Goal: Task Accomplishment & Management: Manage account settings

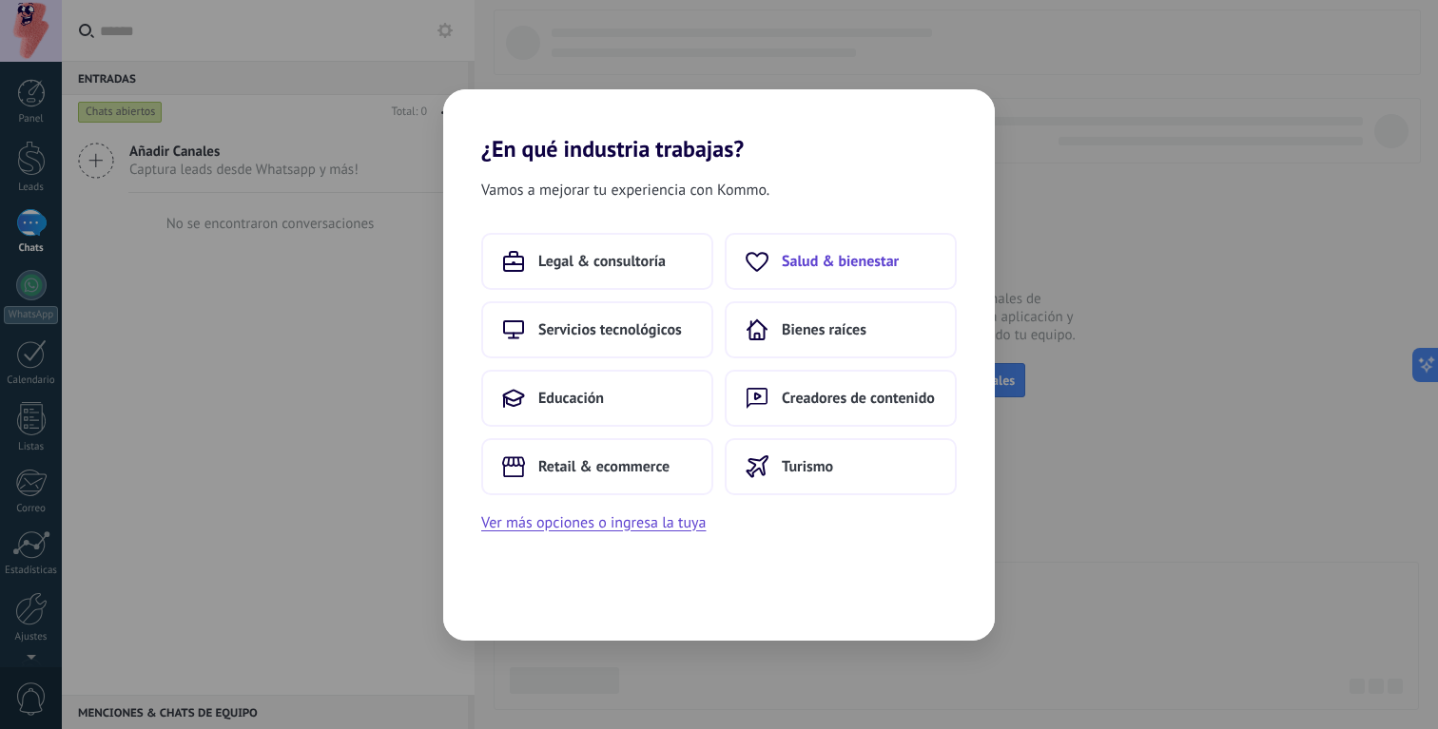
click at [810, 263] on span "Salud & bienestar" at bounding box center [840, 261] width 117 height 19
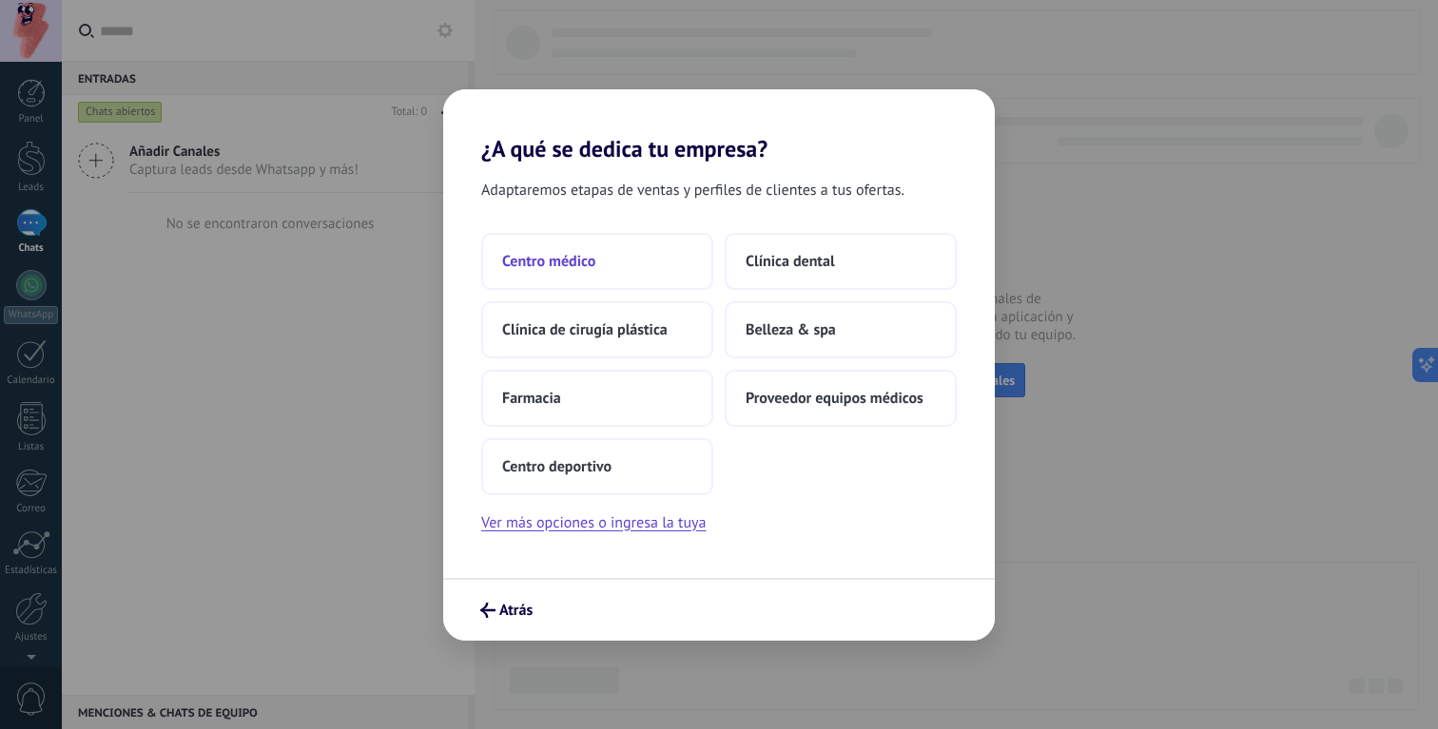
click at [570, 239] on button "Centro médico" at bounding box center [597, 261] width 232 height 57
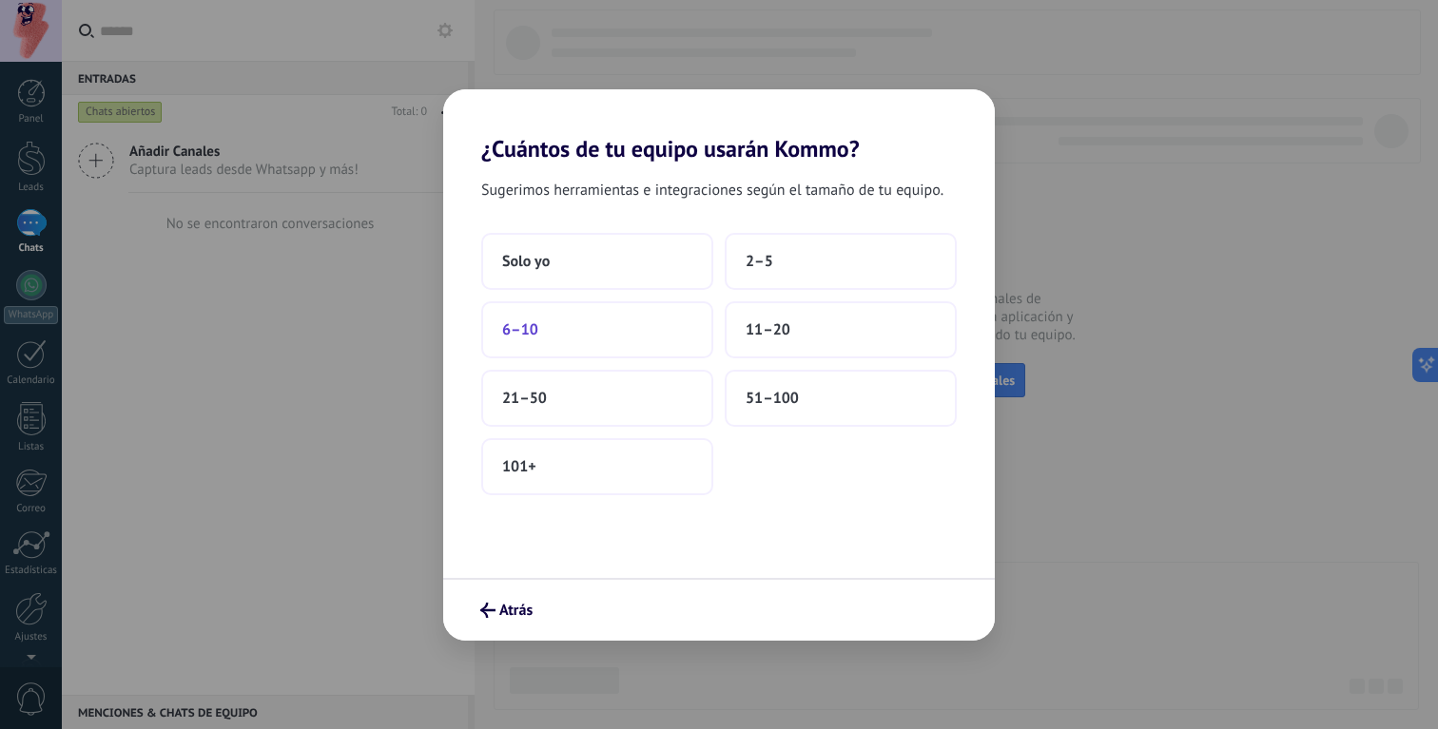
click at [558, 343] on button "6–10" at bounding box center [597, 329] width 232 height 57
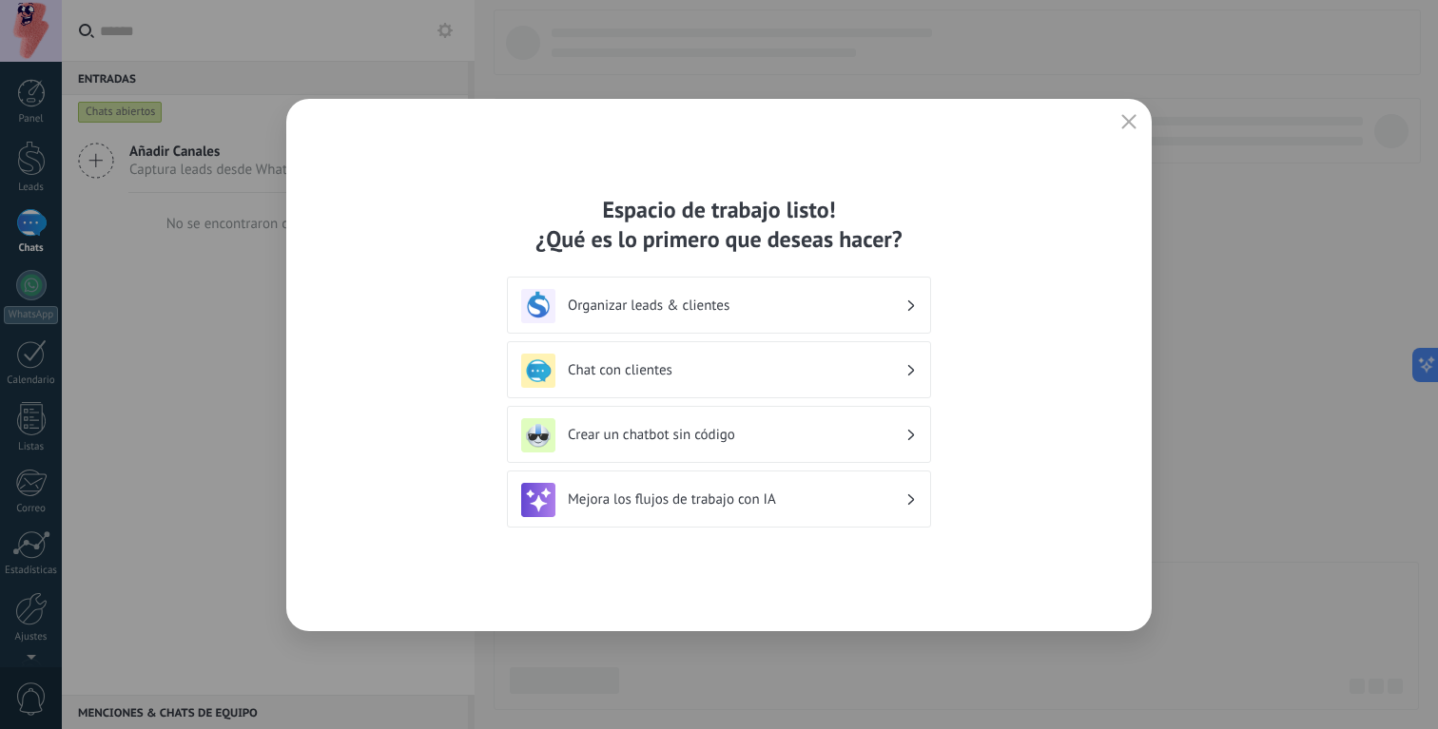
click at [648, 298] on h3 "Organizar leads & clientes" at bounding box center [737, 306] width 338 height 18
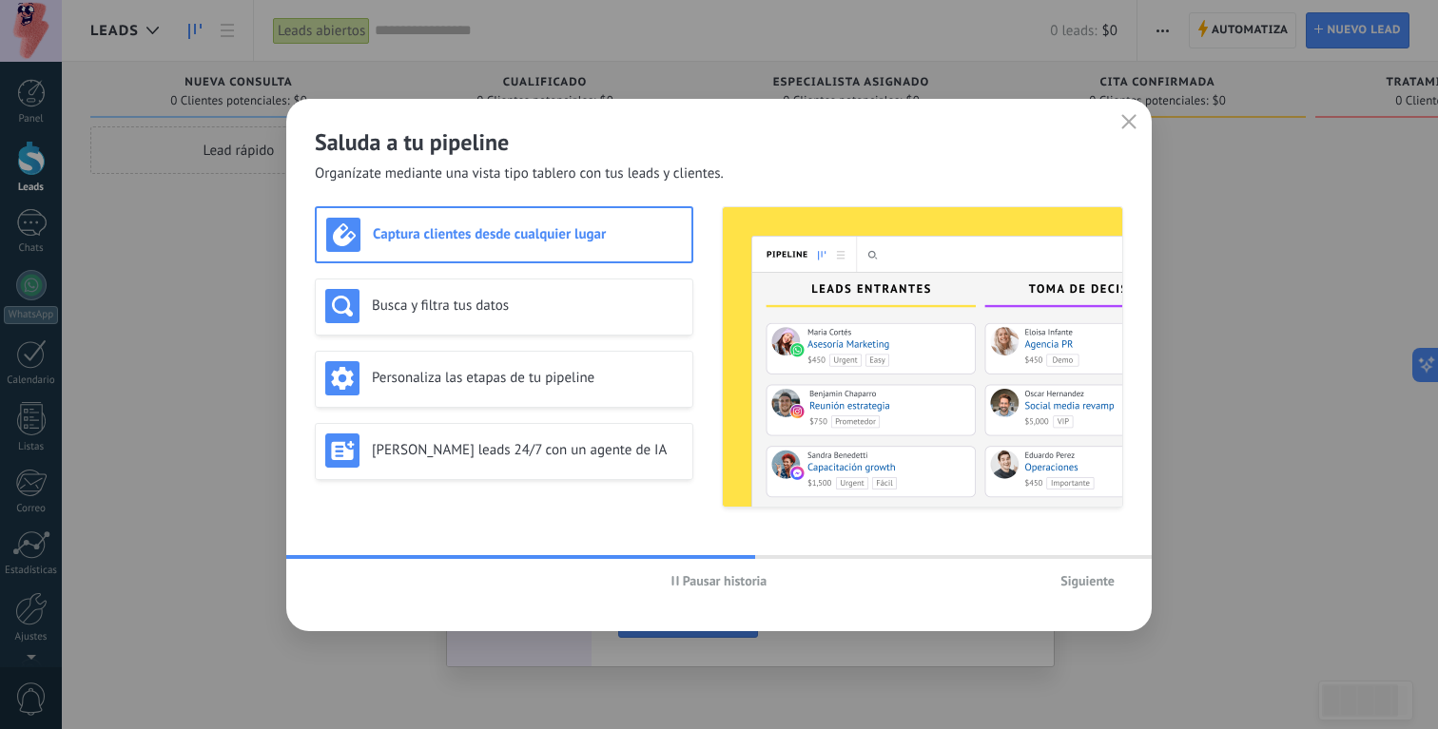
click at [1086, 583] on span "Siguiente" at bounding box center [1087, 580] width 54 height 13
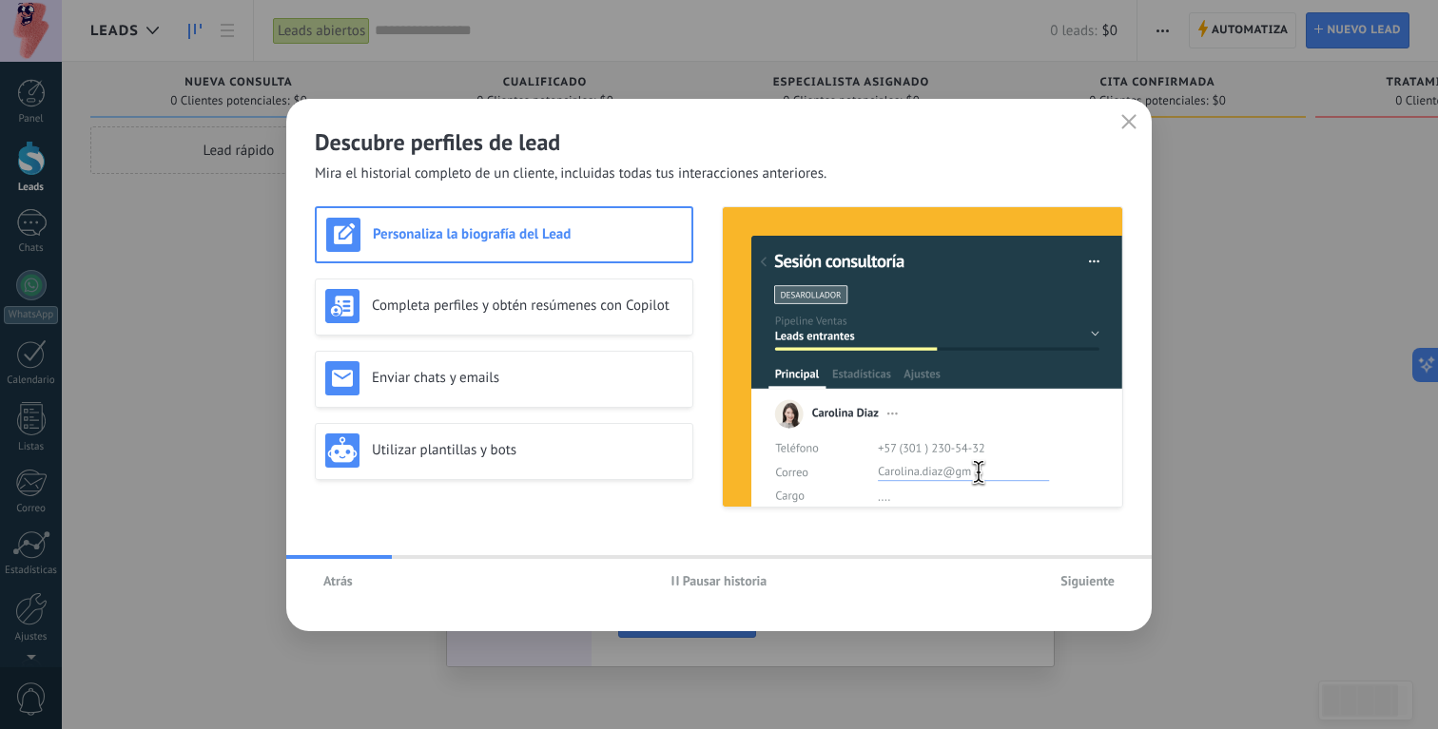
click at [1086, 583] on span "Siguiente" at bounding box center [1087, 580] width 54 height 13
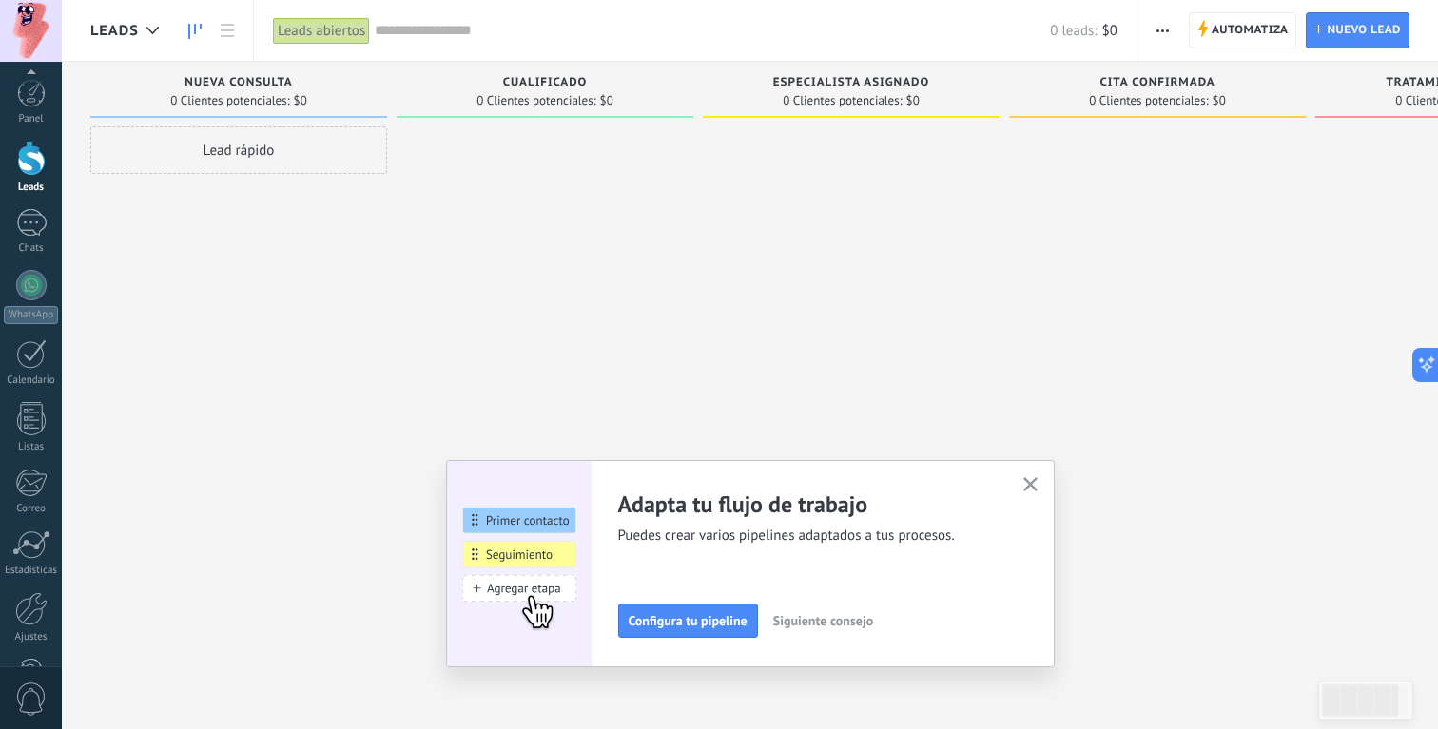
scroll to position [62, 0]
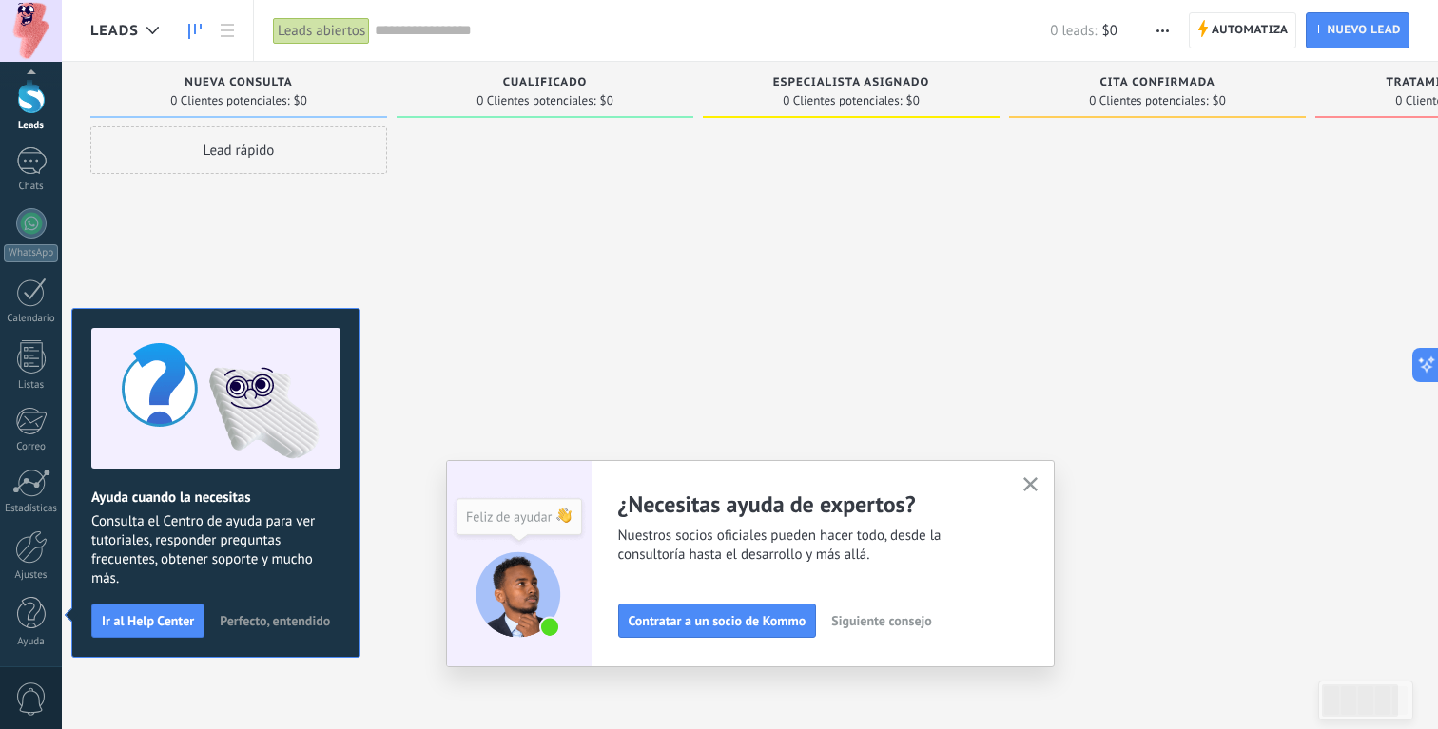
click at [1031, 480] on icon "button" at bounding box center [1030, 484] width 14 height 14
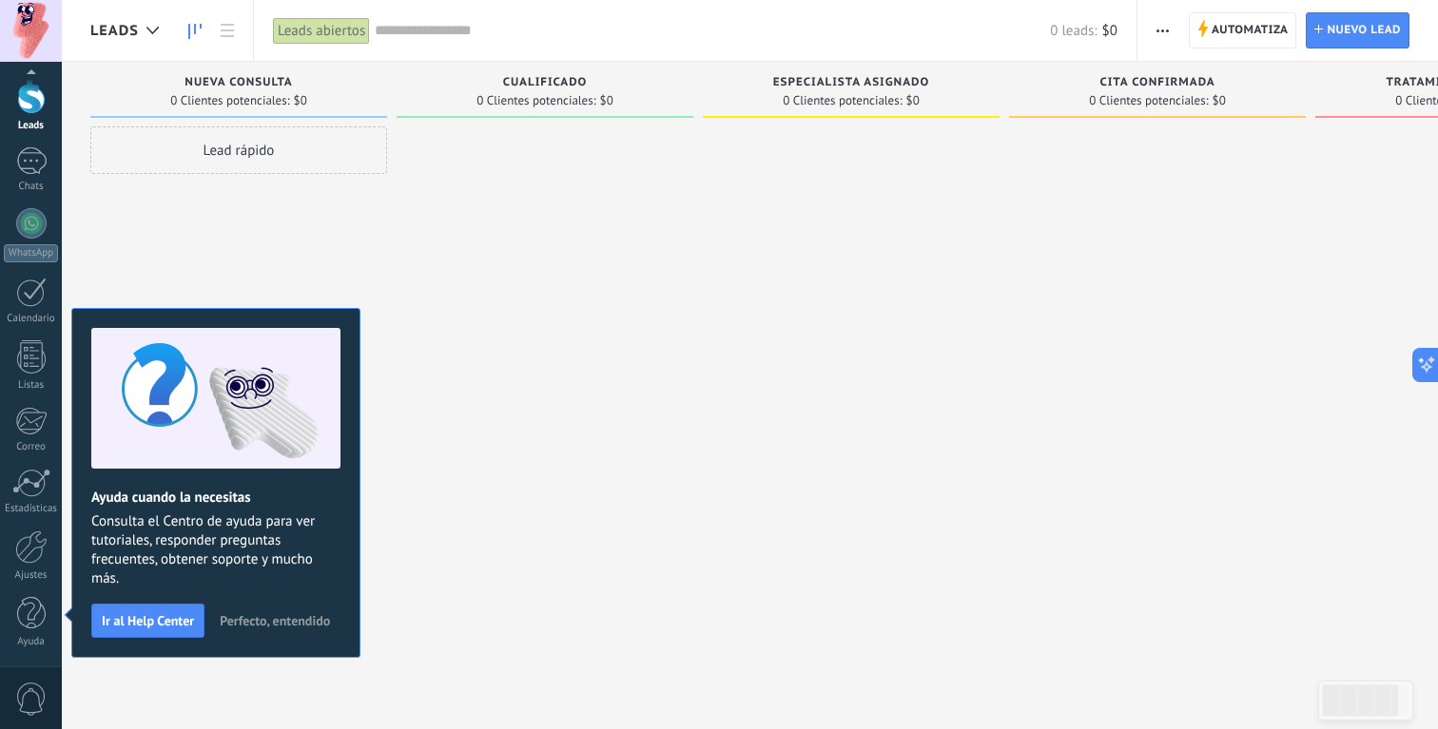
click at [273, 621] on span "Perfecto, entendido" at bounding box center [275, 620] width 110 height 13
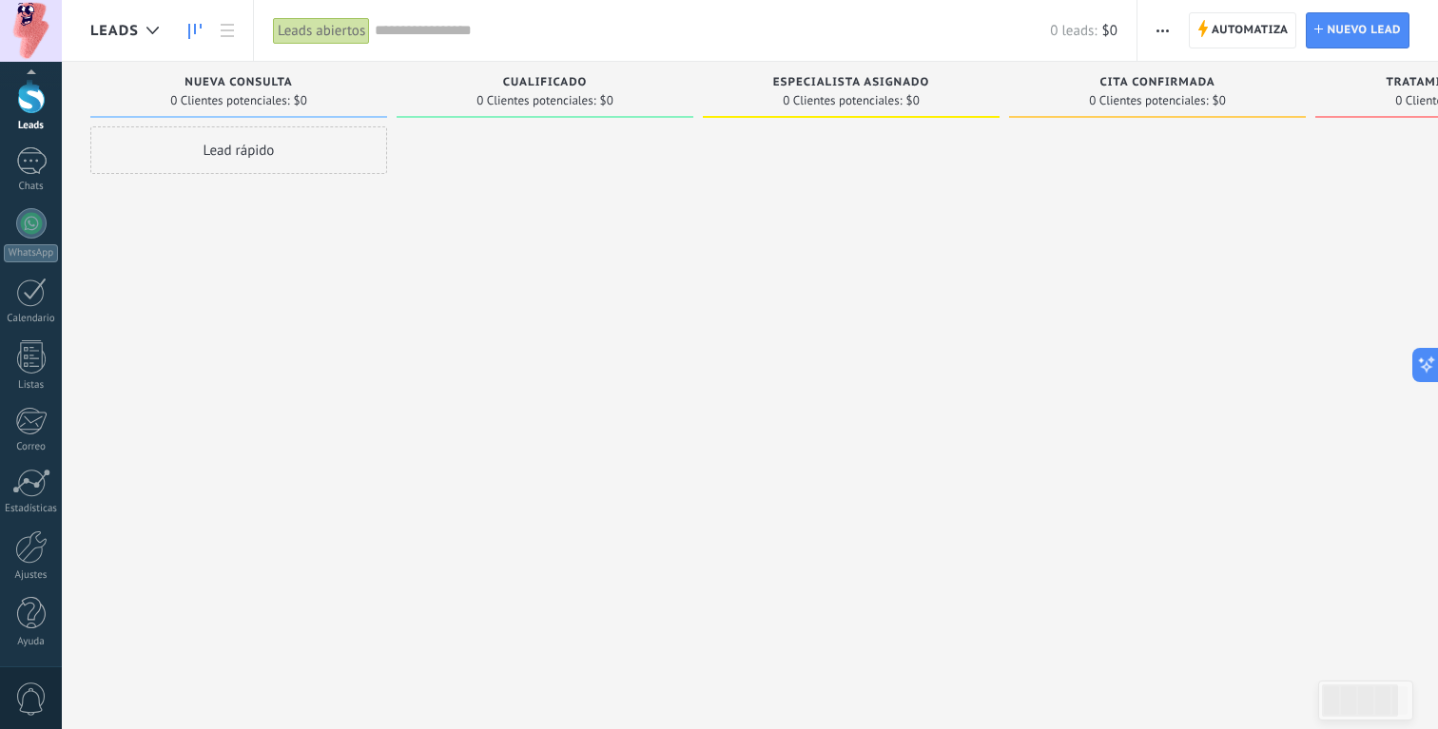
click at [378, 109] on div "Nueva consulta 0 Clientes potenciales: $0" at bounding box center [238, 90] width 297 height 56
click at [381, 81] on div "Nueva consulta 0 Clientes potenciales: $0" at bounding box center [238, 90] width 297 height 56
click at [1160, 27] on span "button" at bounding box center [1162, 30] width 12 height 36
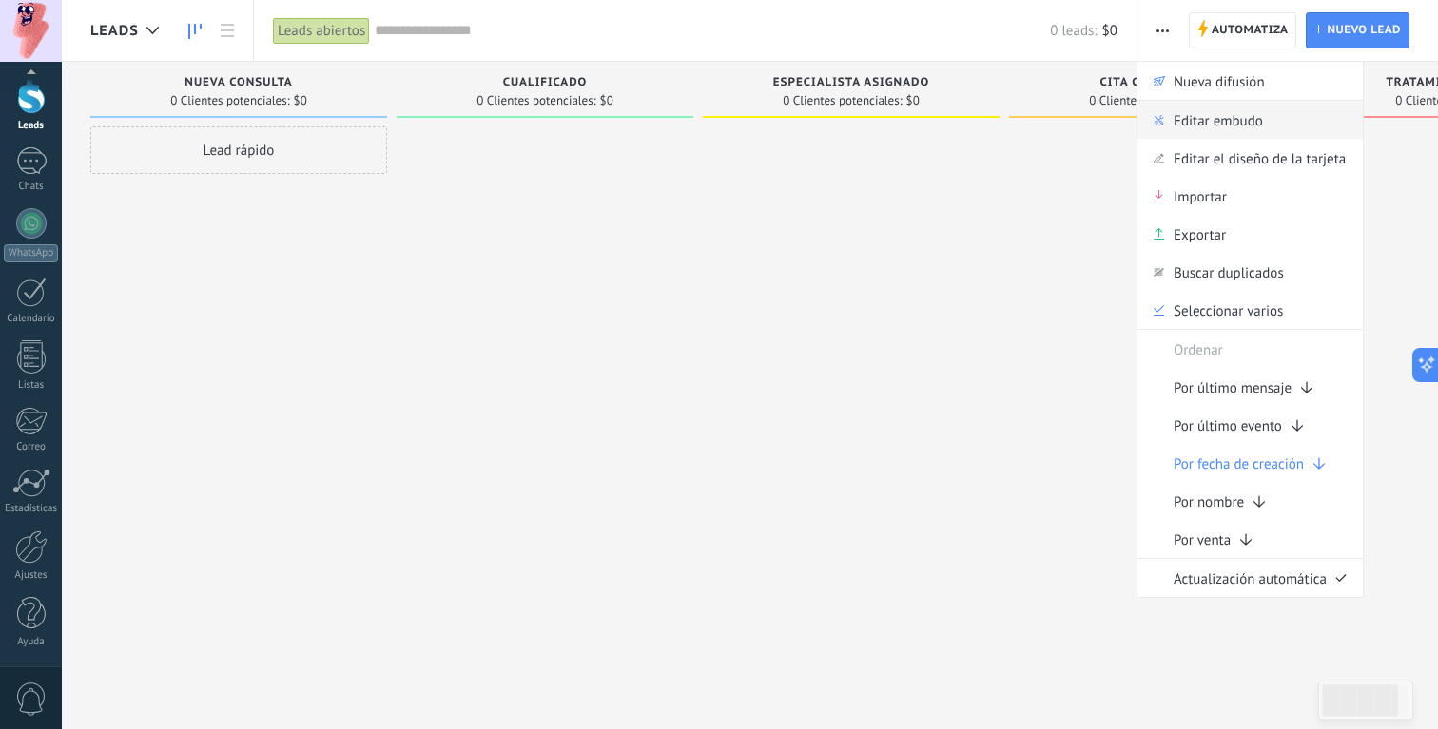
click at [1212, 120] on span "Editar embudo" at bounding box center [1217, 120] width 89 height 38
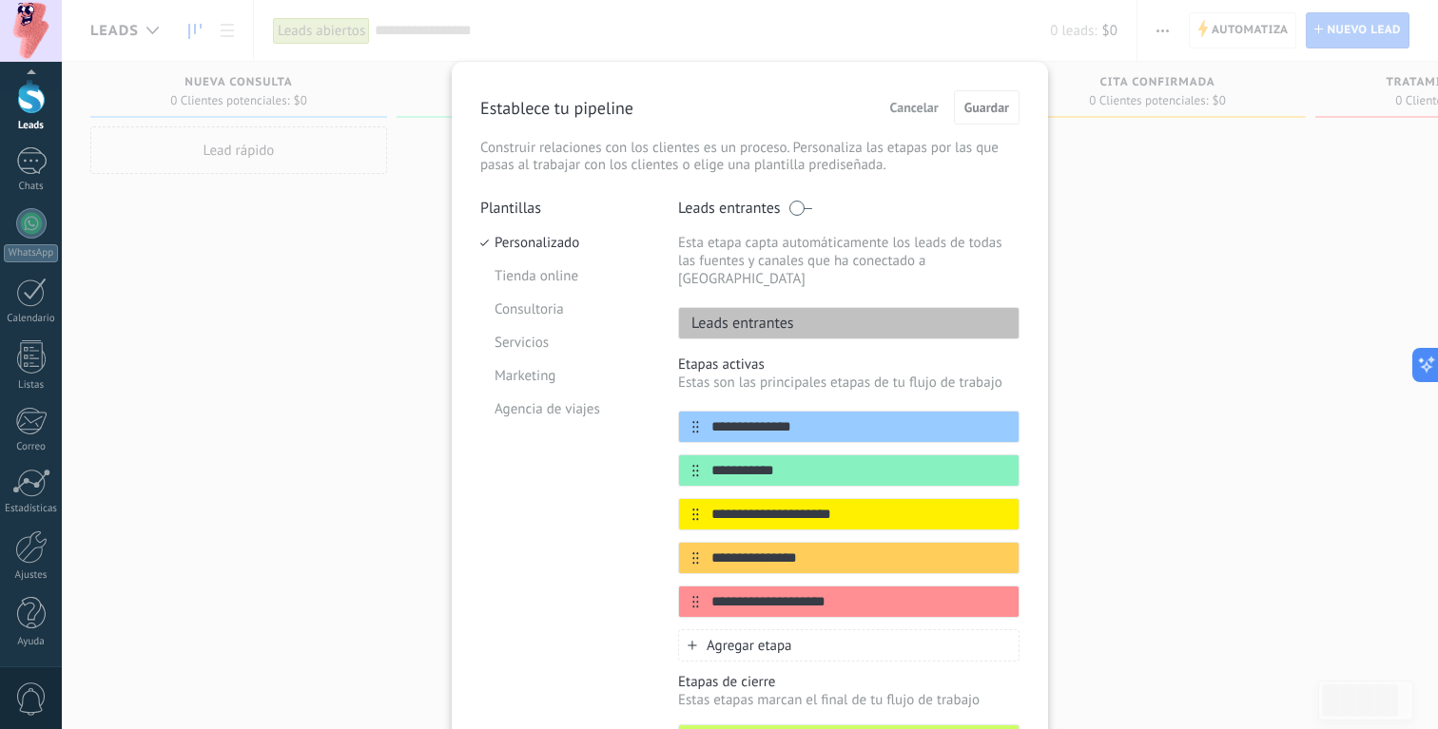
click at [744, 637] on span "Agregar etapa" at bounding box center [749, 646] width 86 height 18
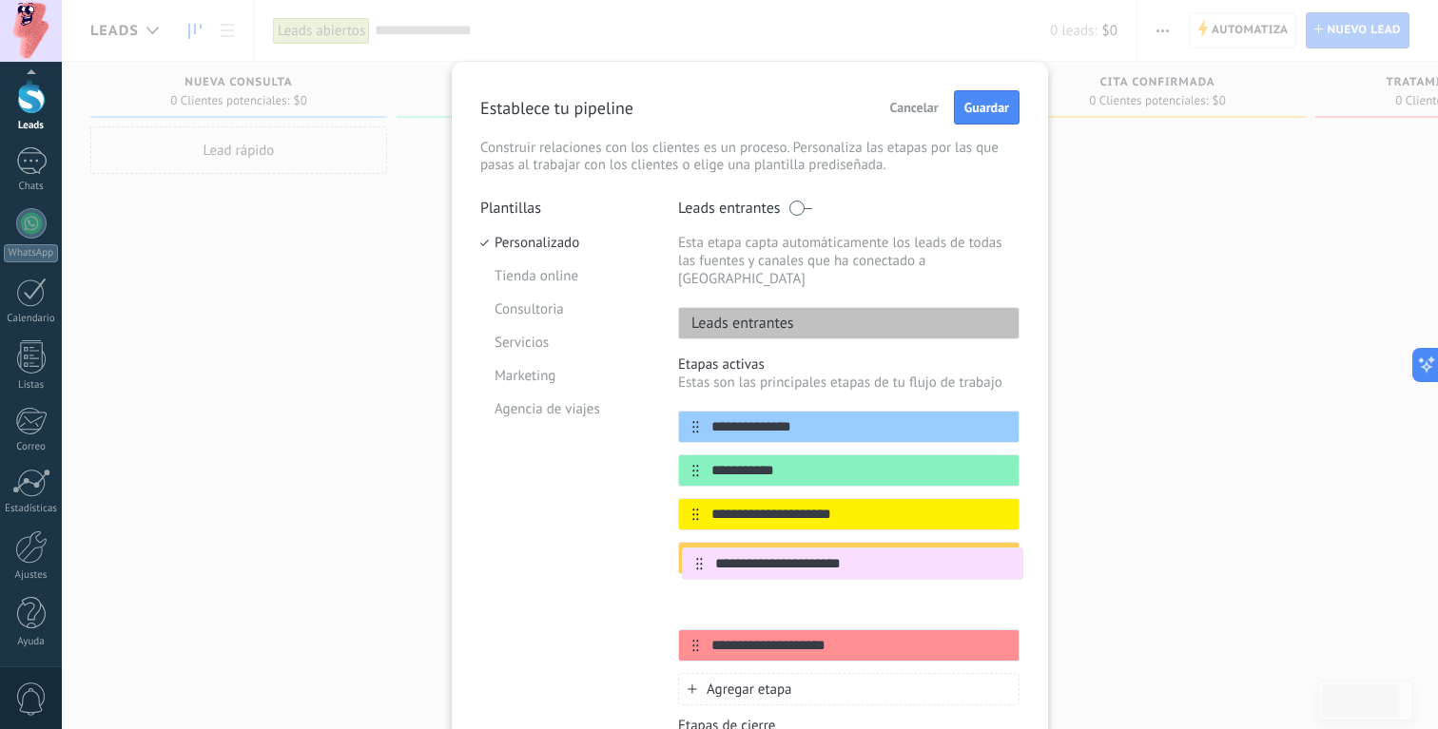
scroll to position [7, 0]
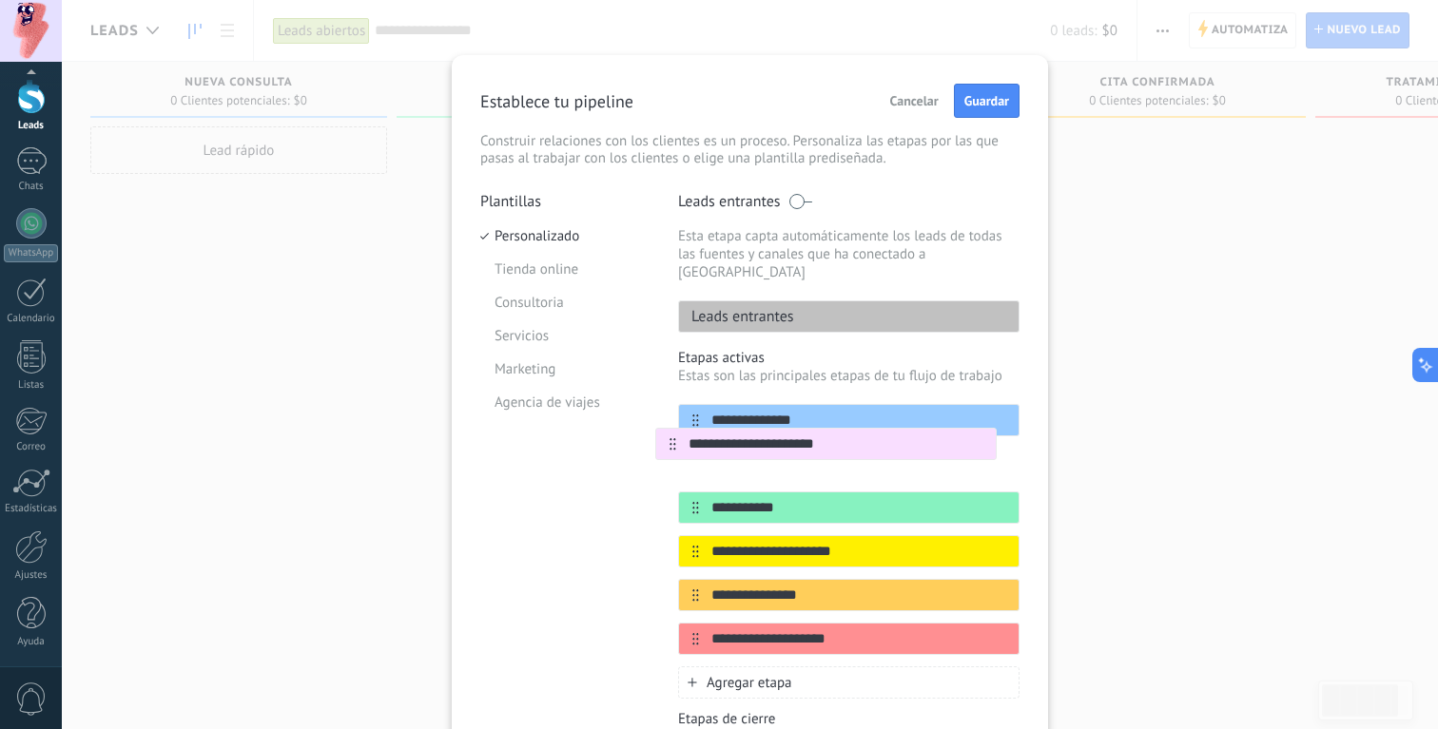
drag, startPoint x: 690, startPoint y: 629, endPoint x: 672, endPoint y: 439, distance: 191.0
click at [672, 439] on div "**********" at bounding box center [749, 520] width 539 height 657
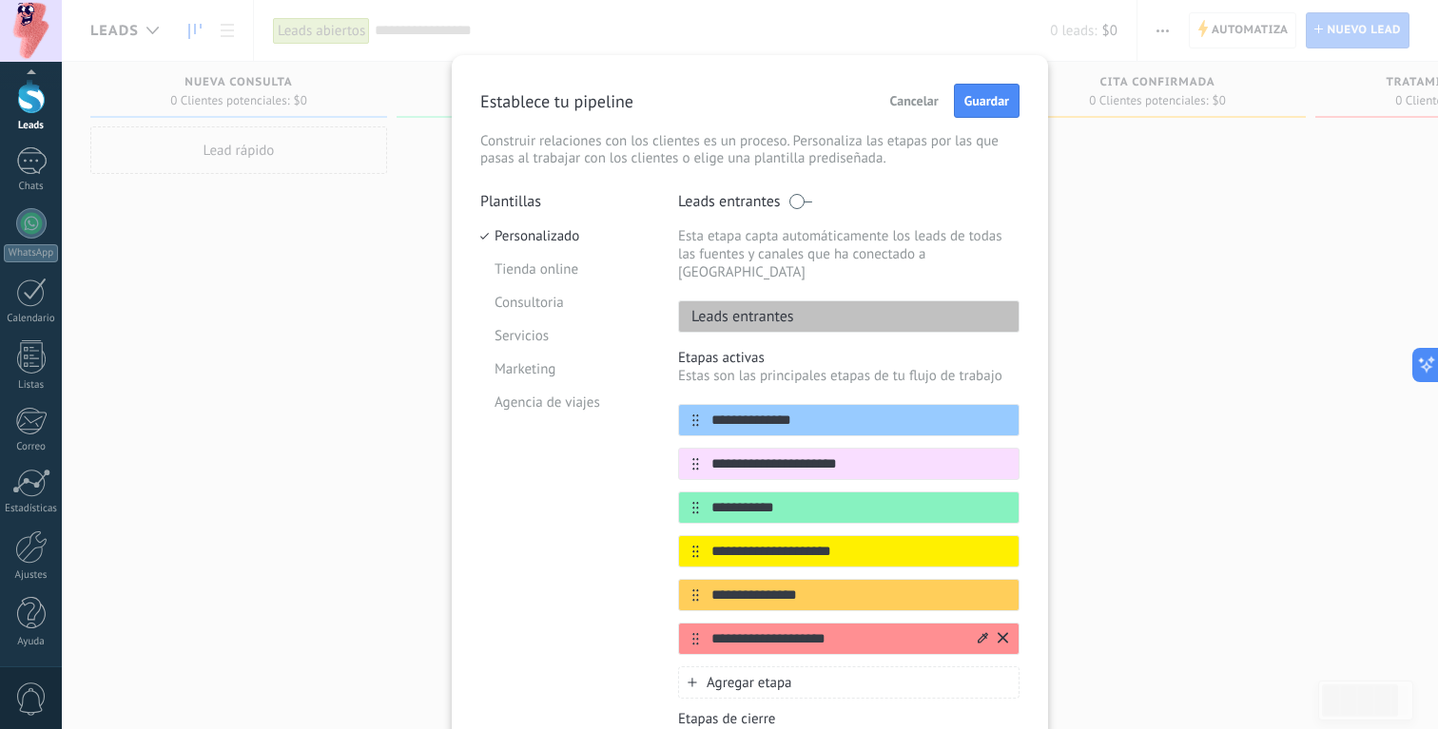
type input "**********"
click at [998, 632] on icon at bounding box center [1002, 637] width 10 height 11
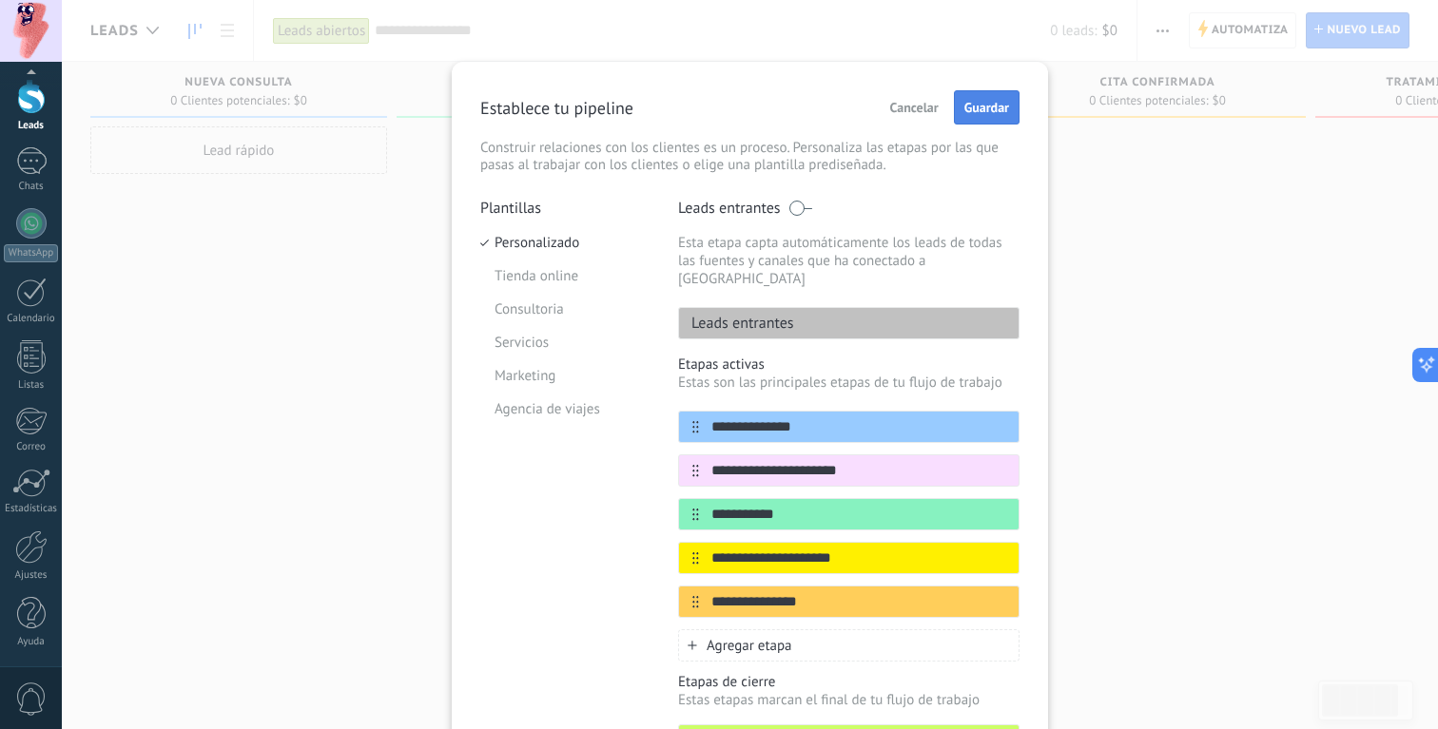
scroll to position [0, 0]
click at [987, 117] on button "Guardar" at bounding box center [987, 107] width 66 height 34
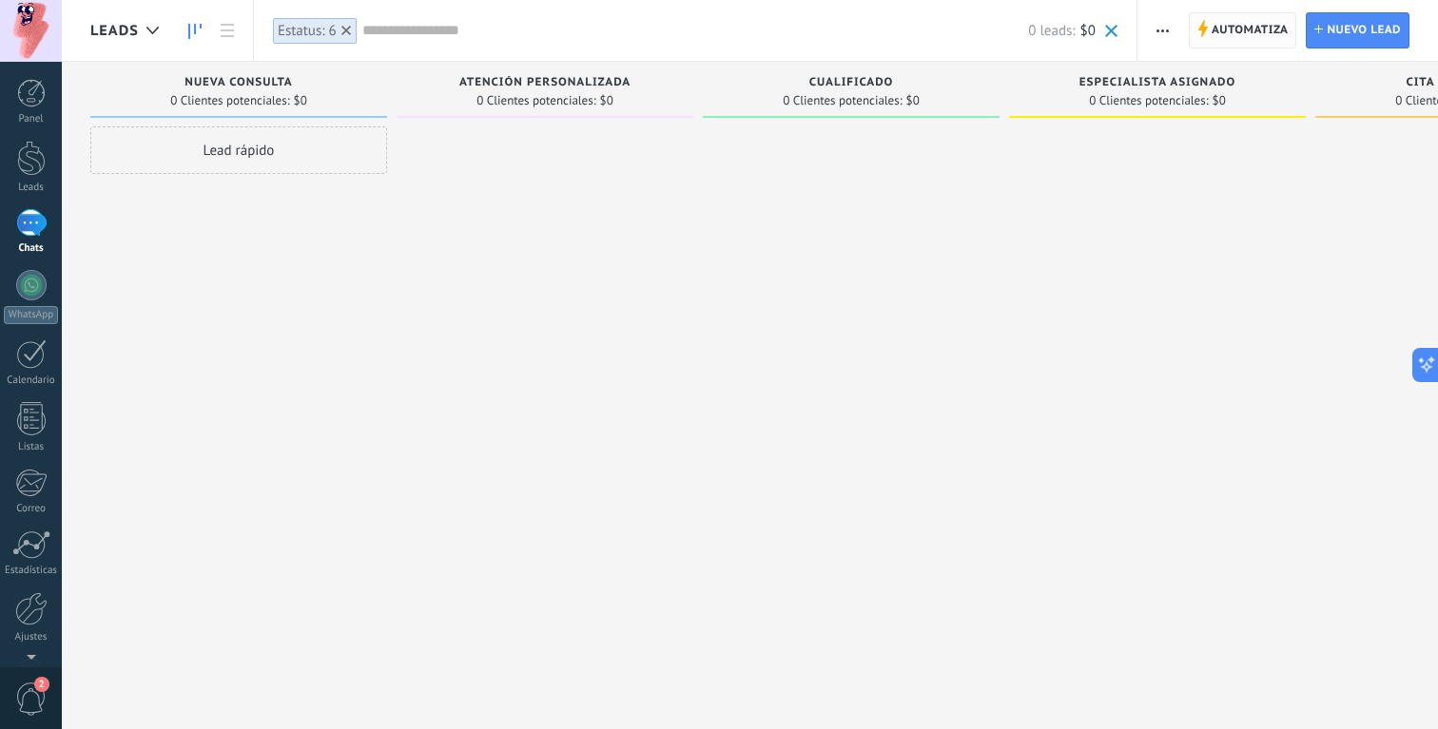
click at [1250, 16] on span "Automatiza" at bounding box center [1249, 30] width 77 height 34
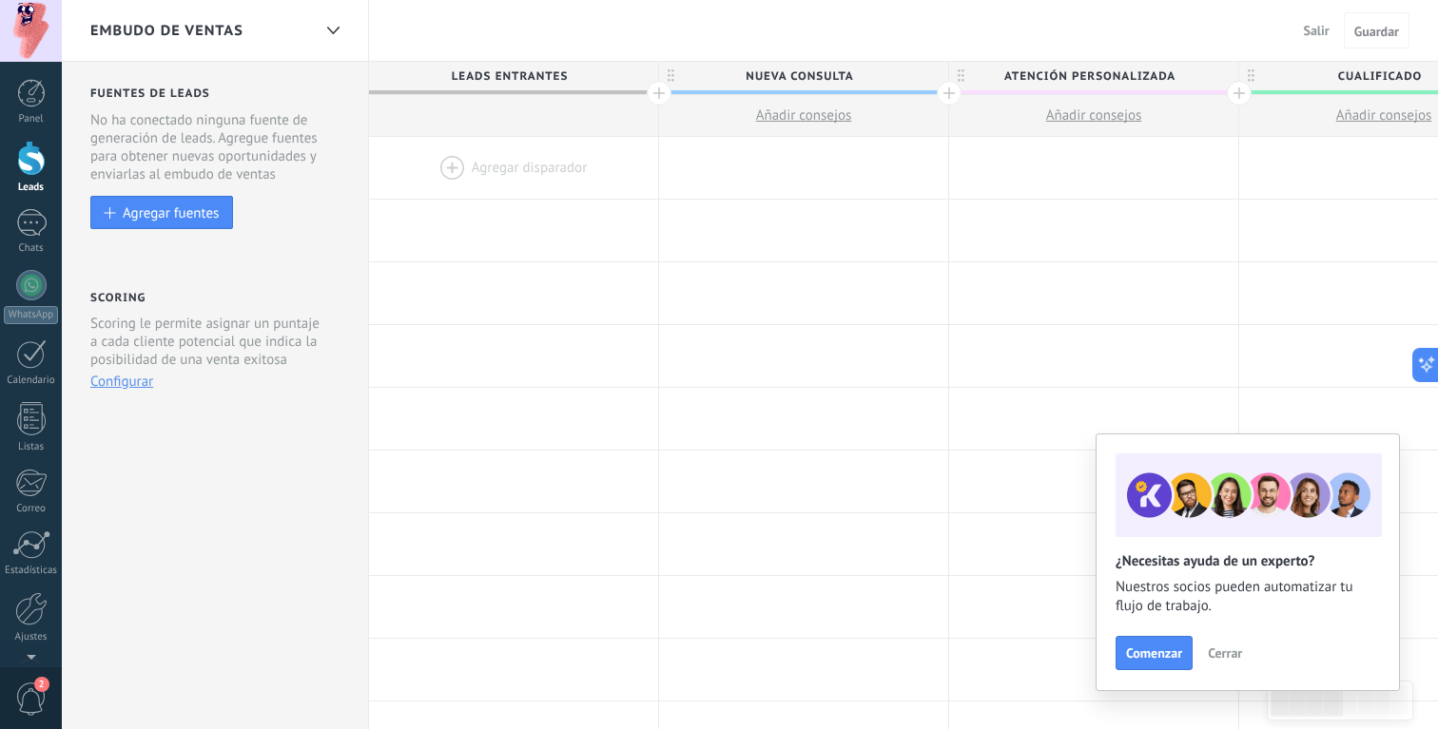
click at [1231, 654] on span "Cerrar" at bounding box center [1224, 653] width 34 height 13
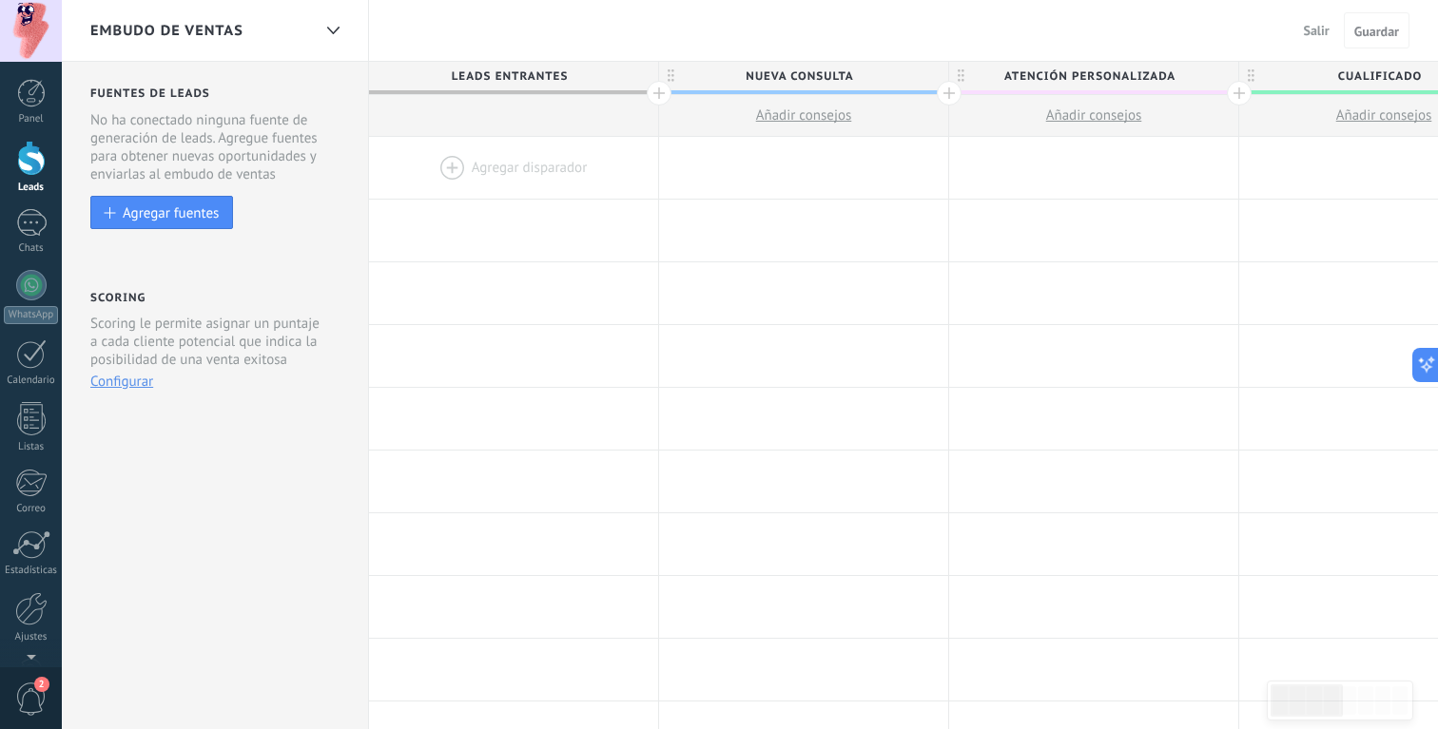
click at [949, 98] on div at bounding box center [948, 93] width 25 height 25
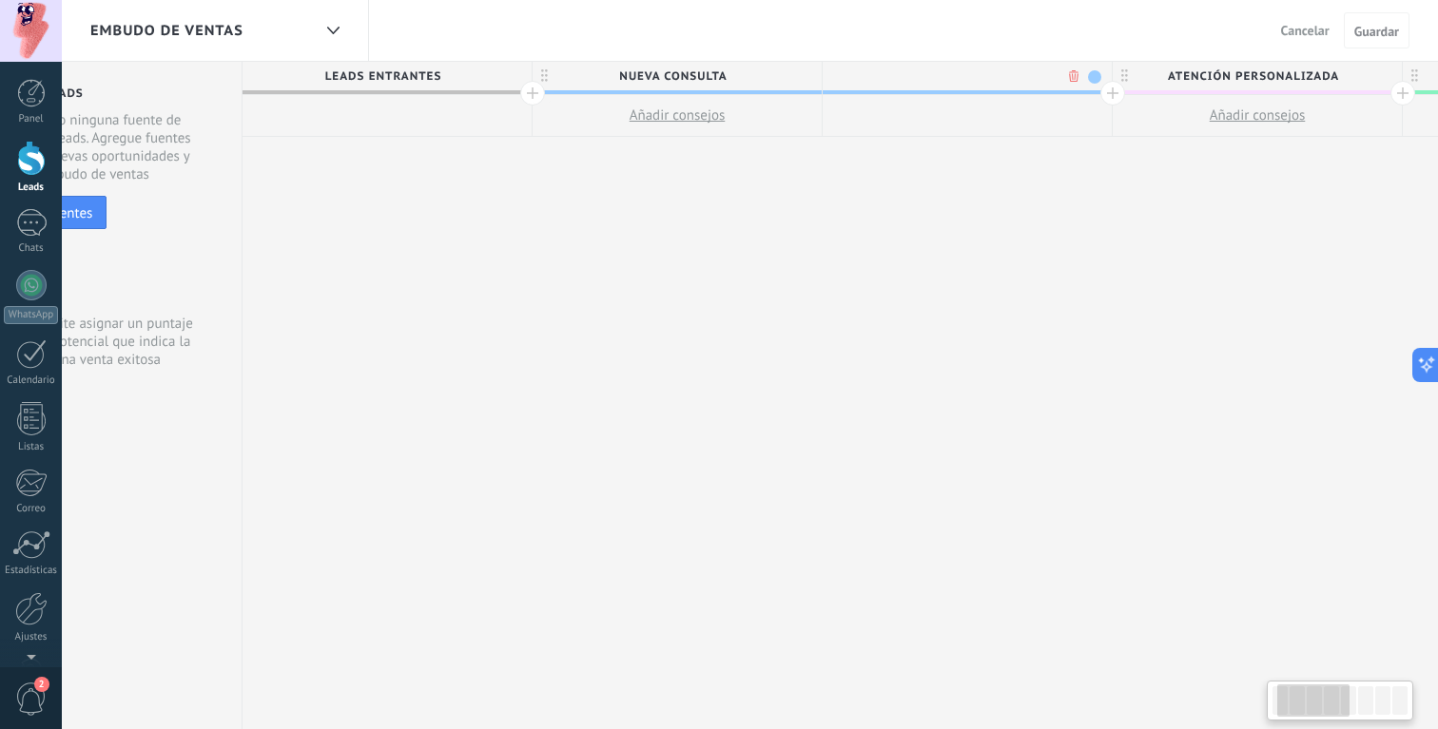
scroll to position [0, 141]
click at [1054, 80] on body ".abccls-1,.abccls-2{fill-rule:evenodd}.abccls-2{fill:#fff} .abfcls-1{fill:none}…" at bounding box center [719, 364] width 1438 height 729
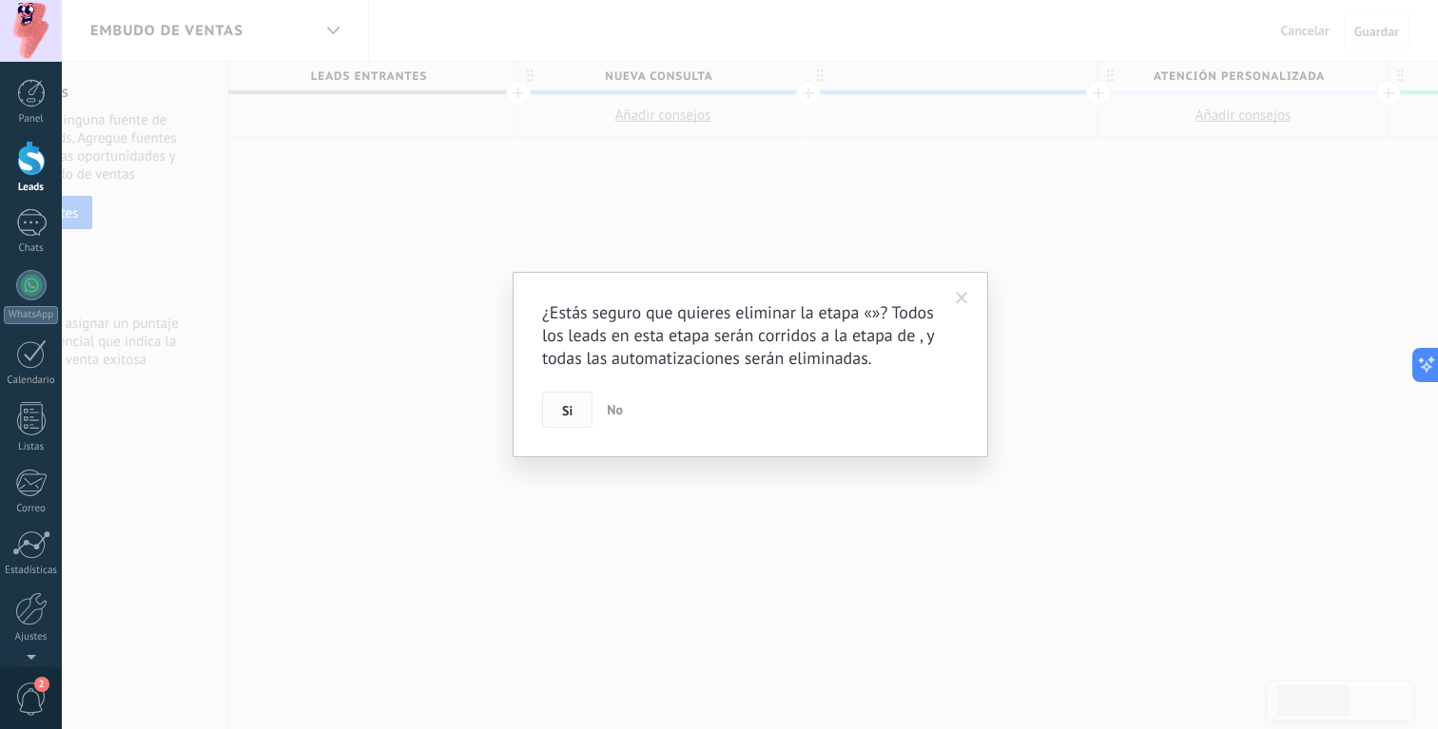
click at [567, 416] on span "Si" at bounding box center [567, 410] width 10 height 13
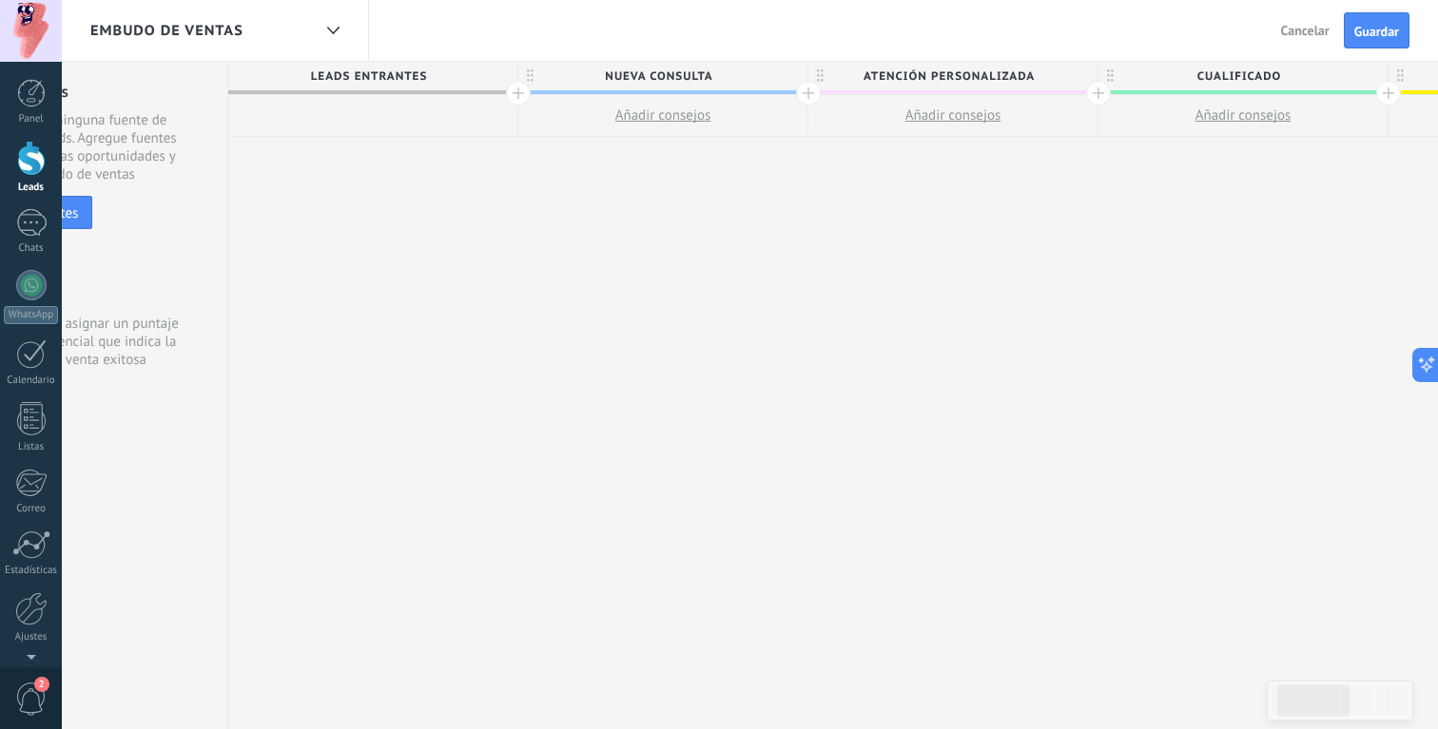
click at [522, 100] on div at bounding box center [518, 93] width 25 height 25
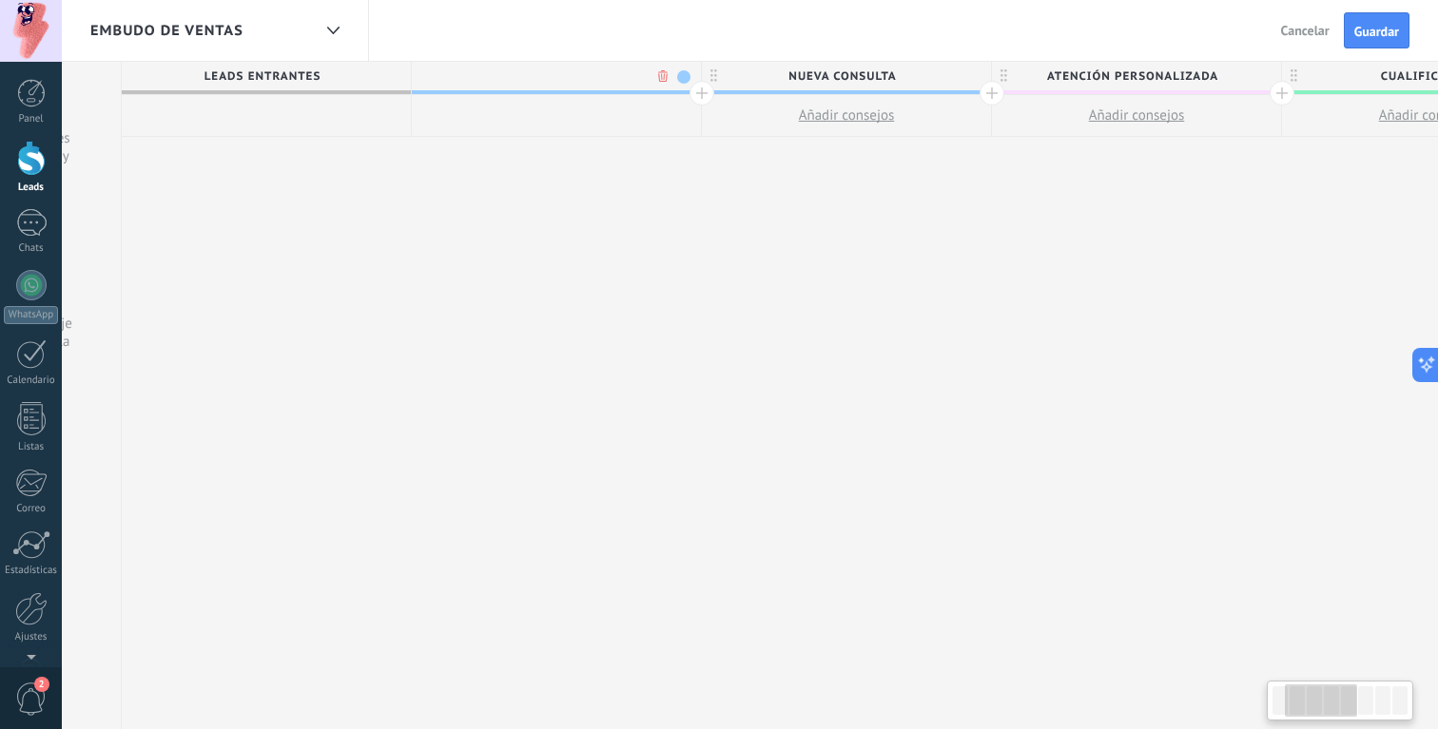
scroll to position [0, 281]
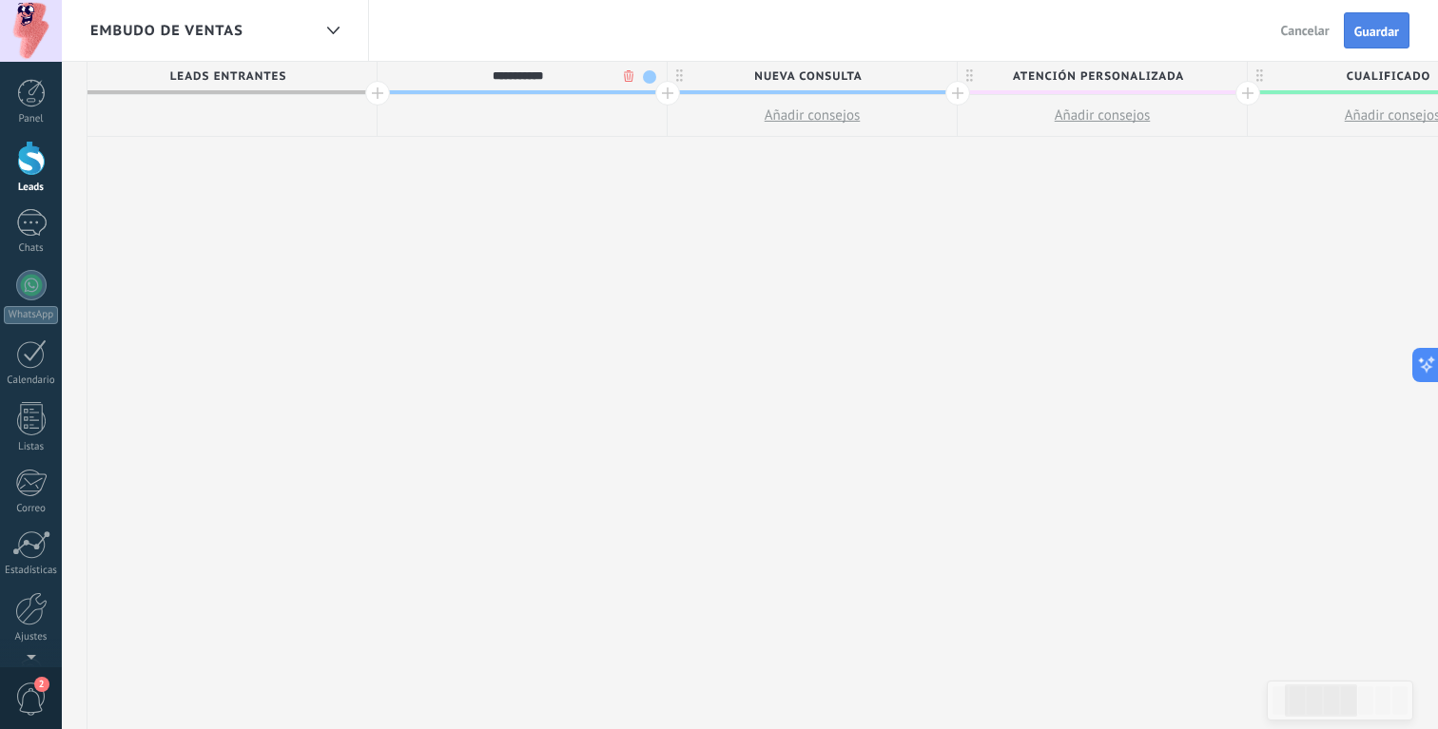
type input "**********"
click at [1372, 25] on span "Guardar" at bounding box center [1376, 31] width 45 height 13
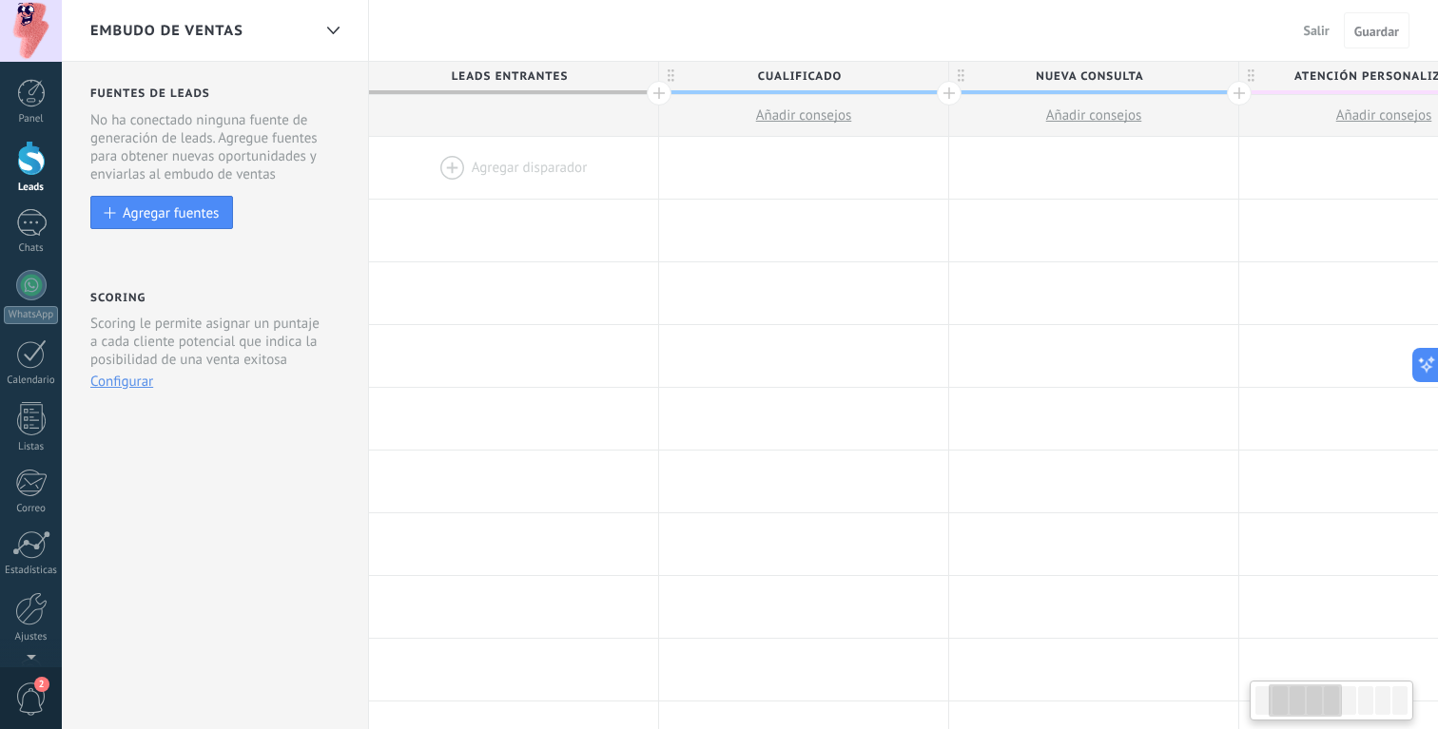
scroll to position [0, 281]
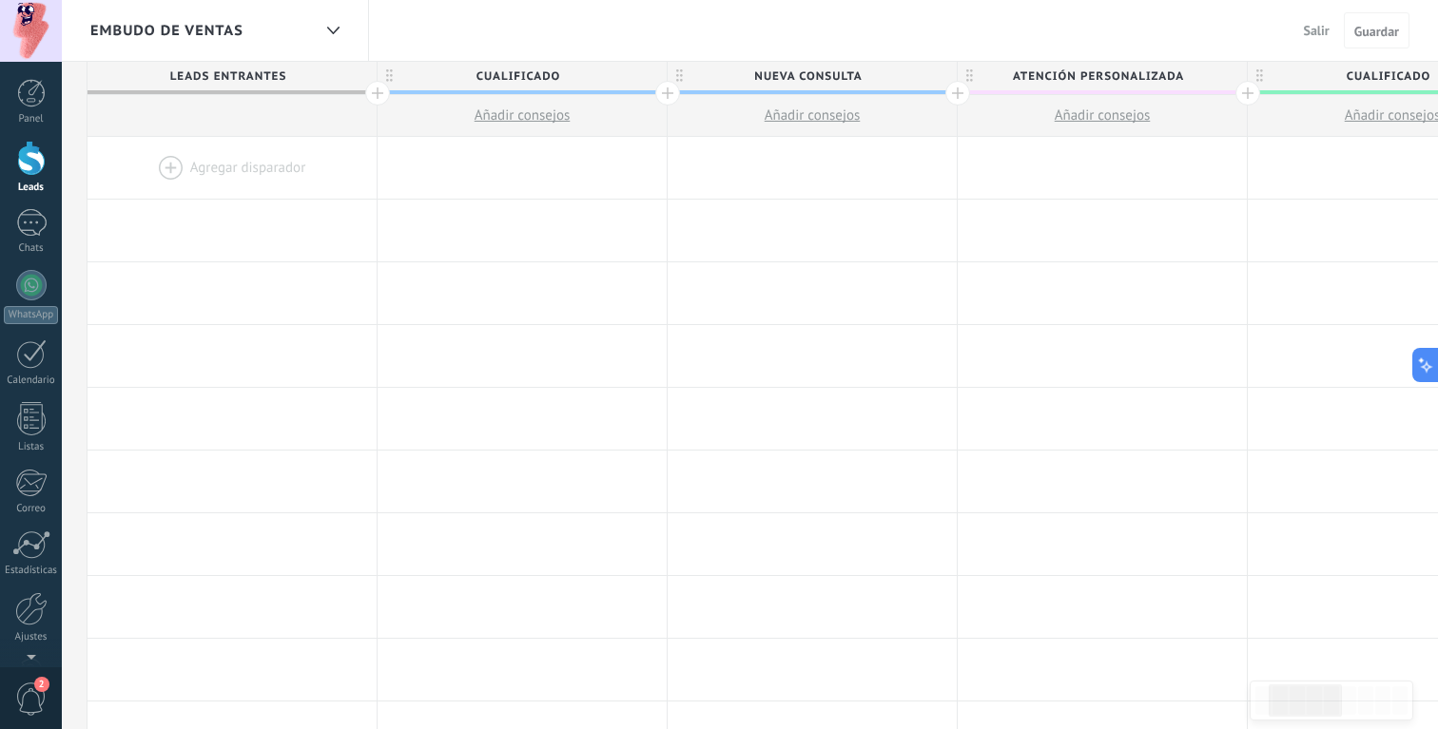
click at [1318, 26] on span "Salir" at bounding box center [1316, 30] width 26 height 17
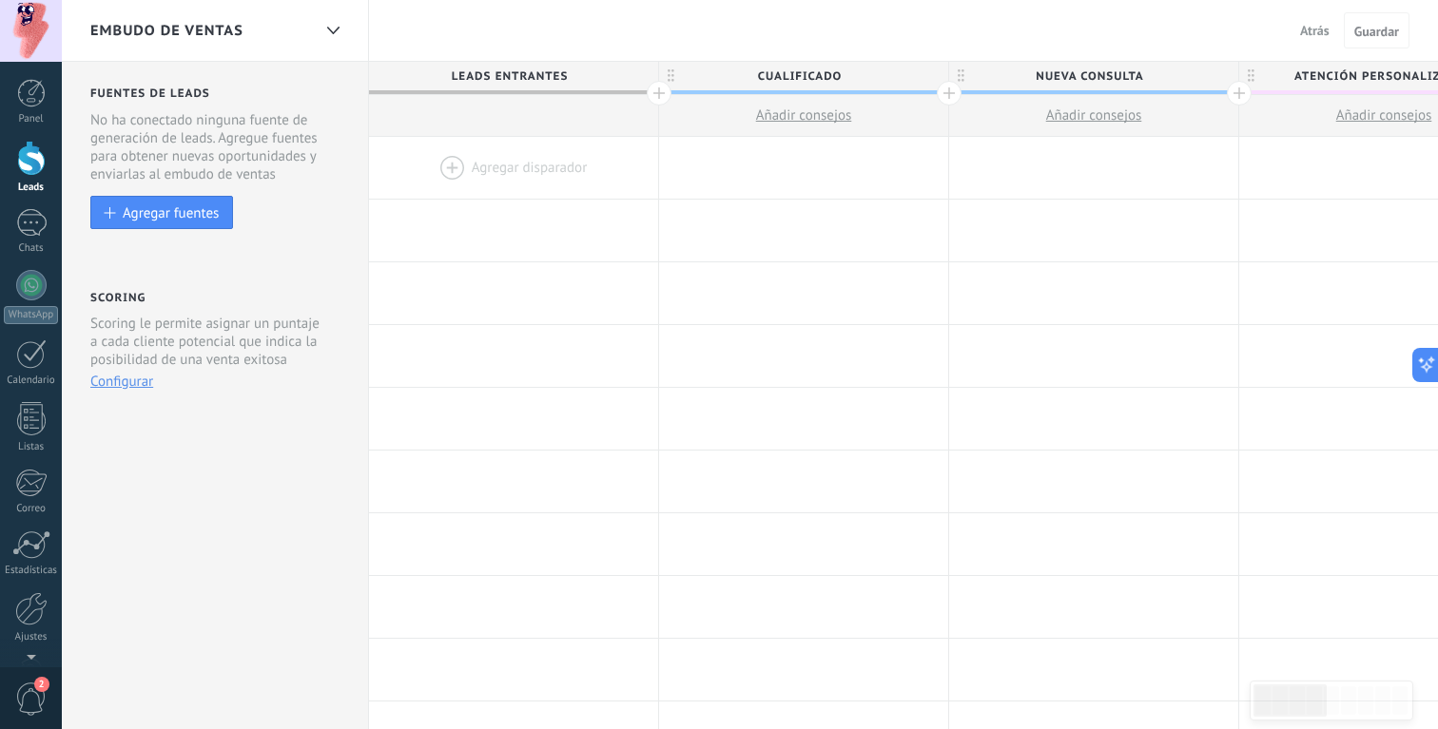
click at [1313, 25] on span "Atrás" at bounding box center [1314, 30] width 29 height 17
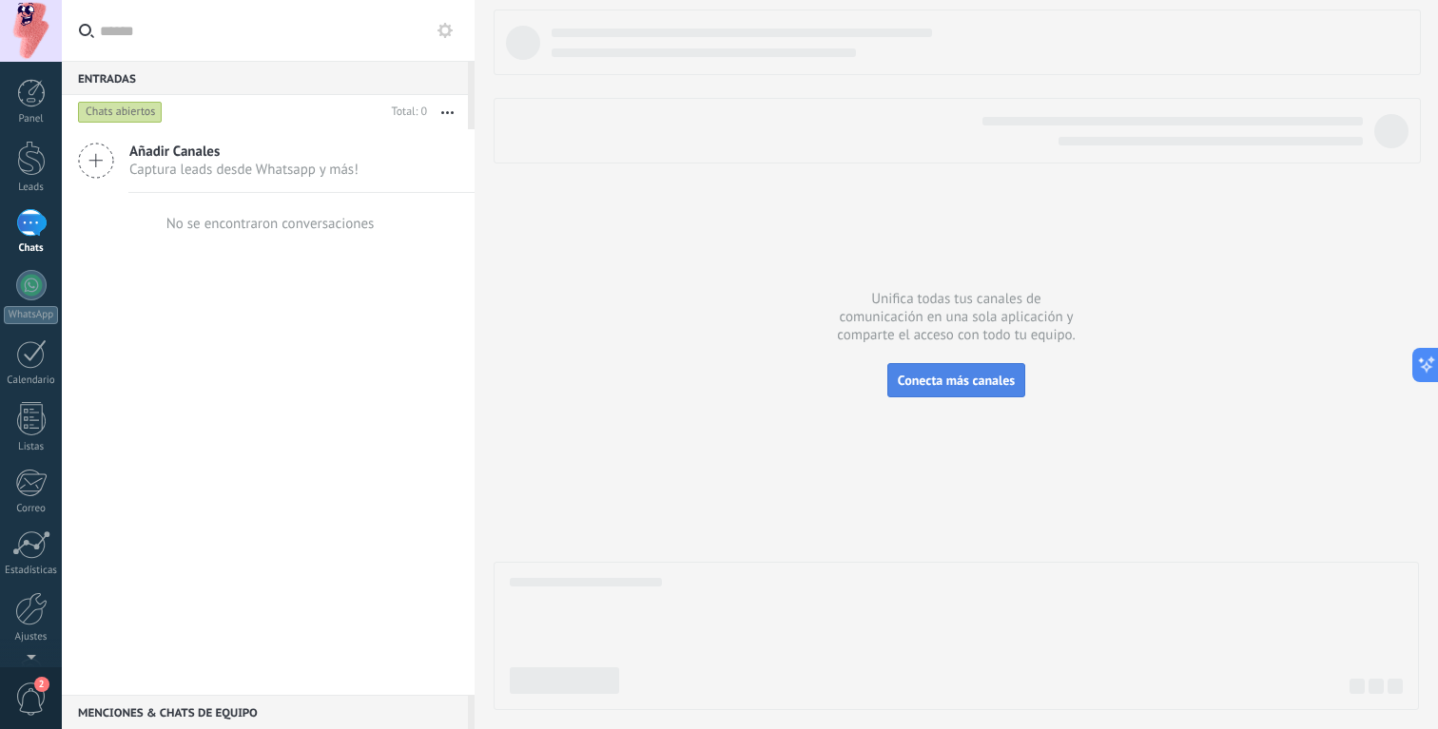
click at [935, 376] on span "Conecta más canales" at bounding box center [956, 380] width 117 height 17
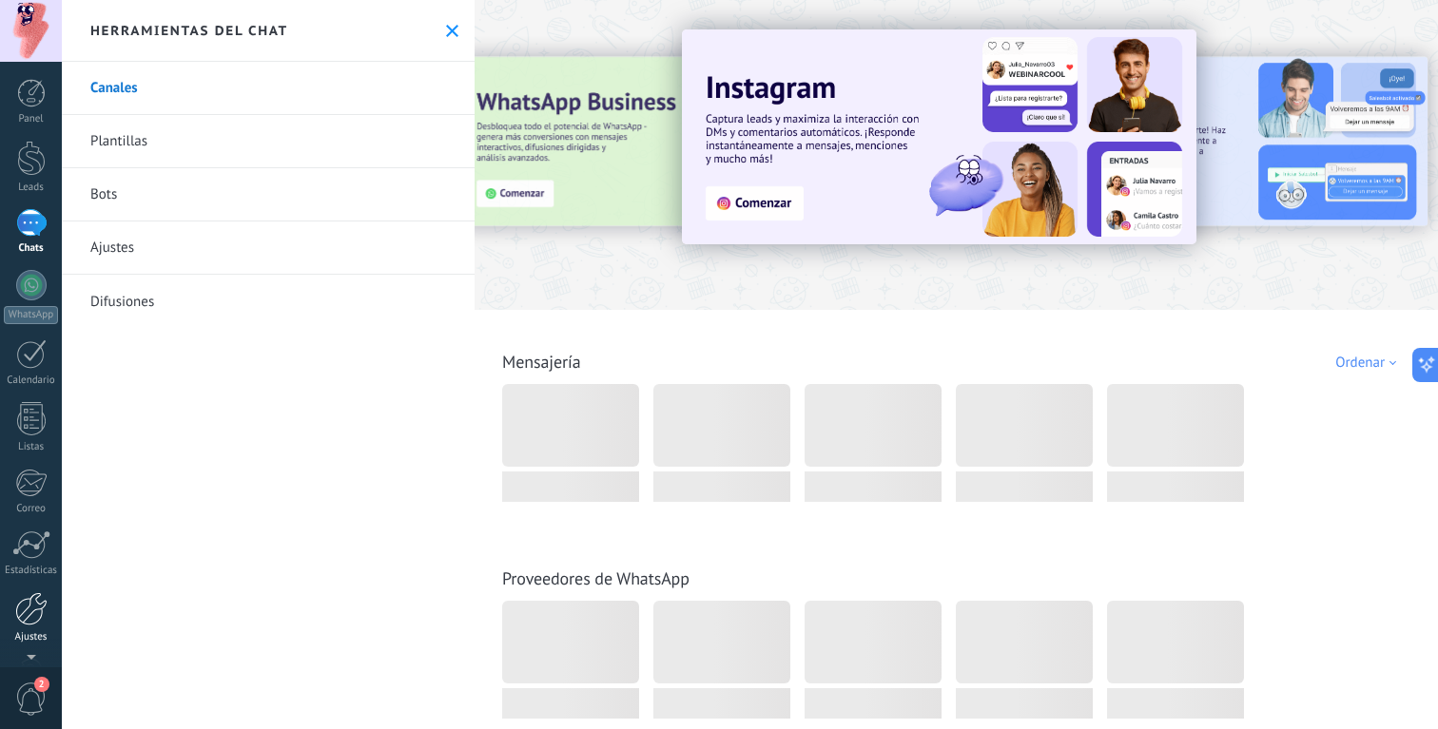
click at [34, 613] on div at bounding box center [31, 608] width 32 height 33
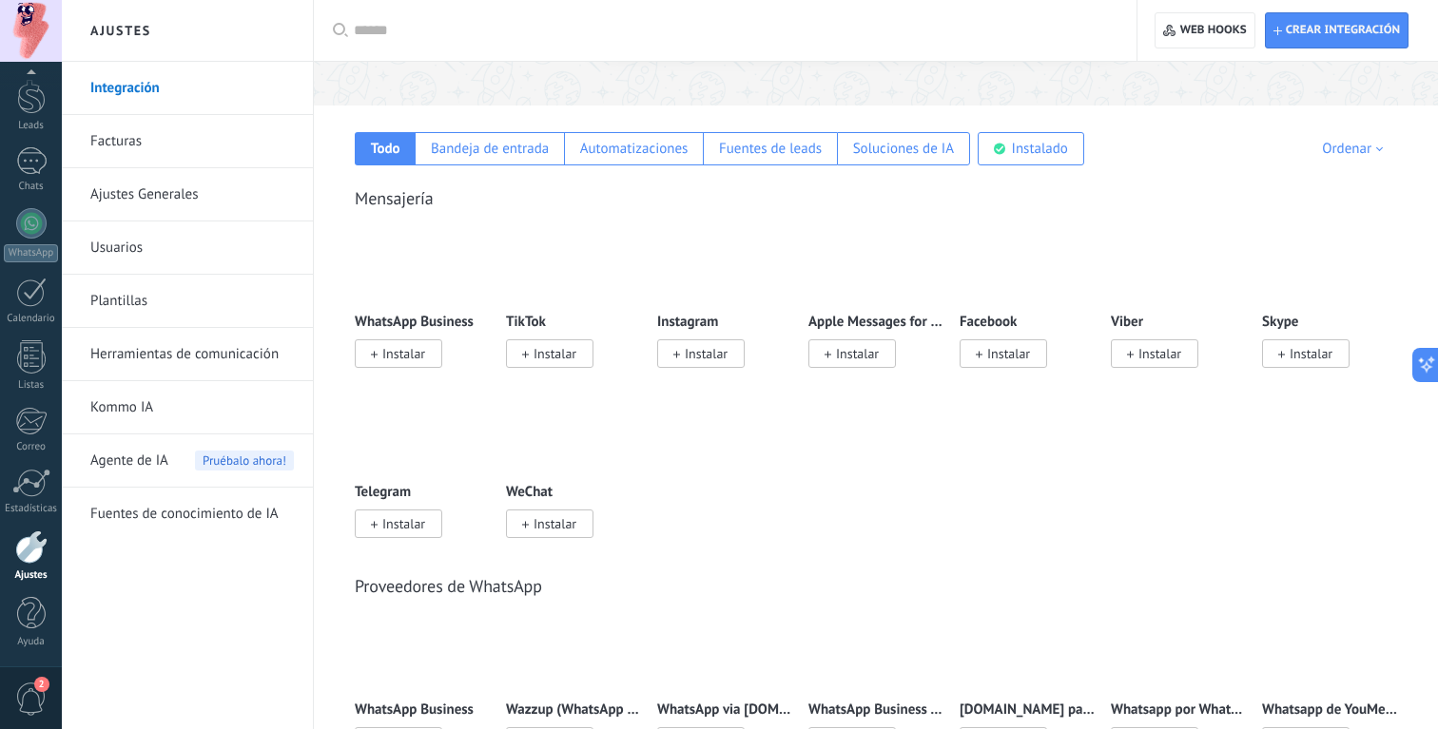
scroll to position [328, 0]
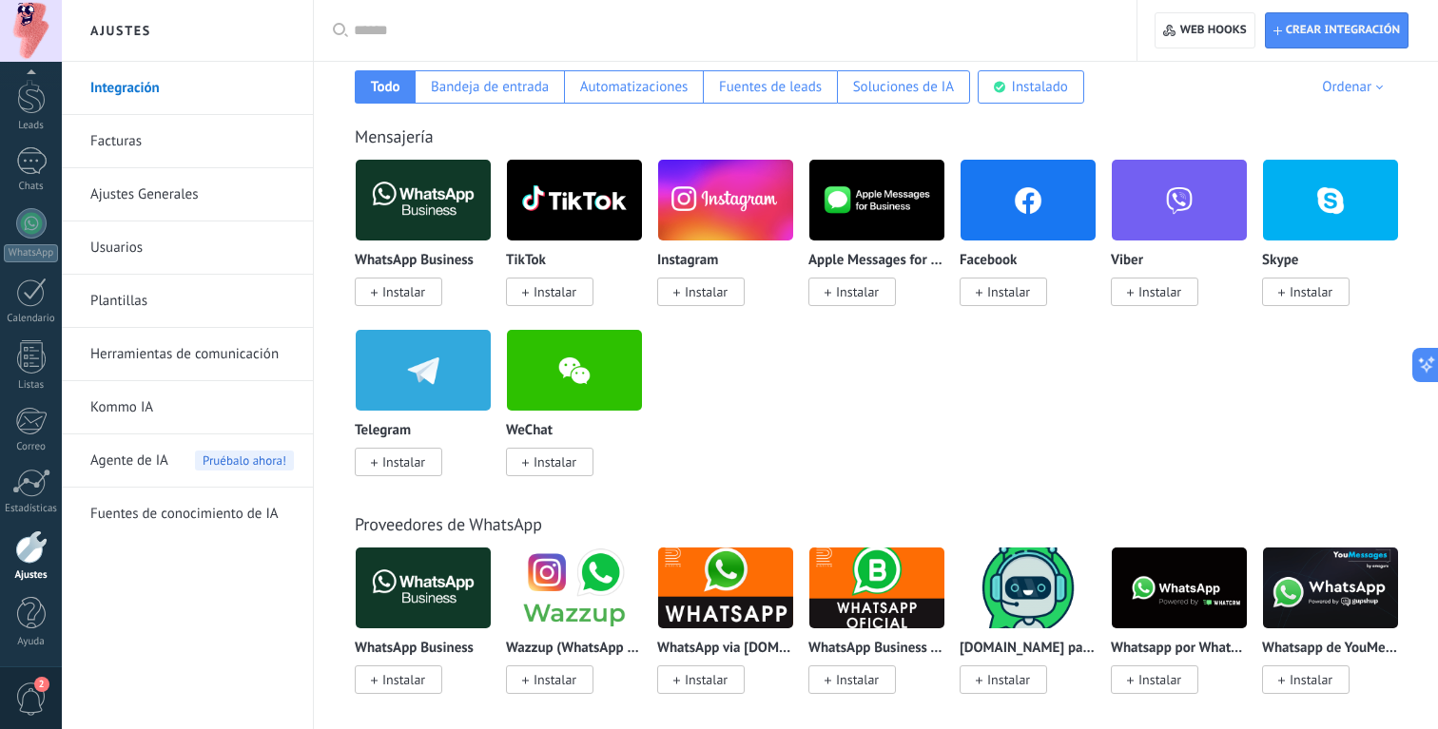
click at [415, 457] on span "Instalar" at bounding box center [403, 462] width 43 height 17
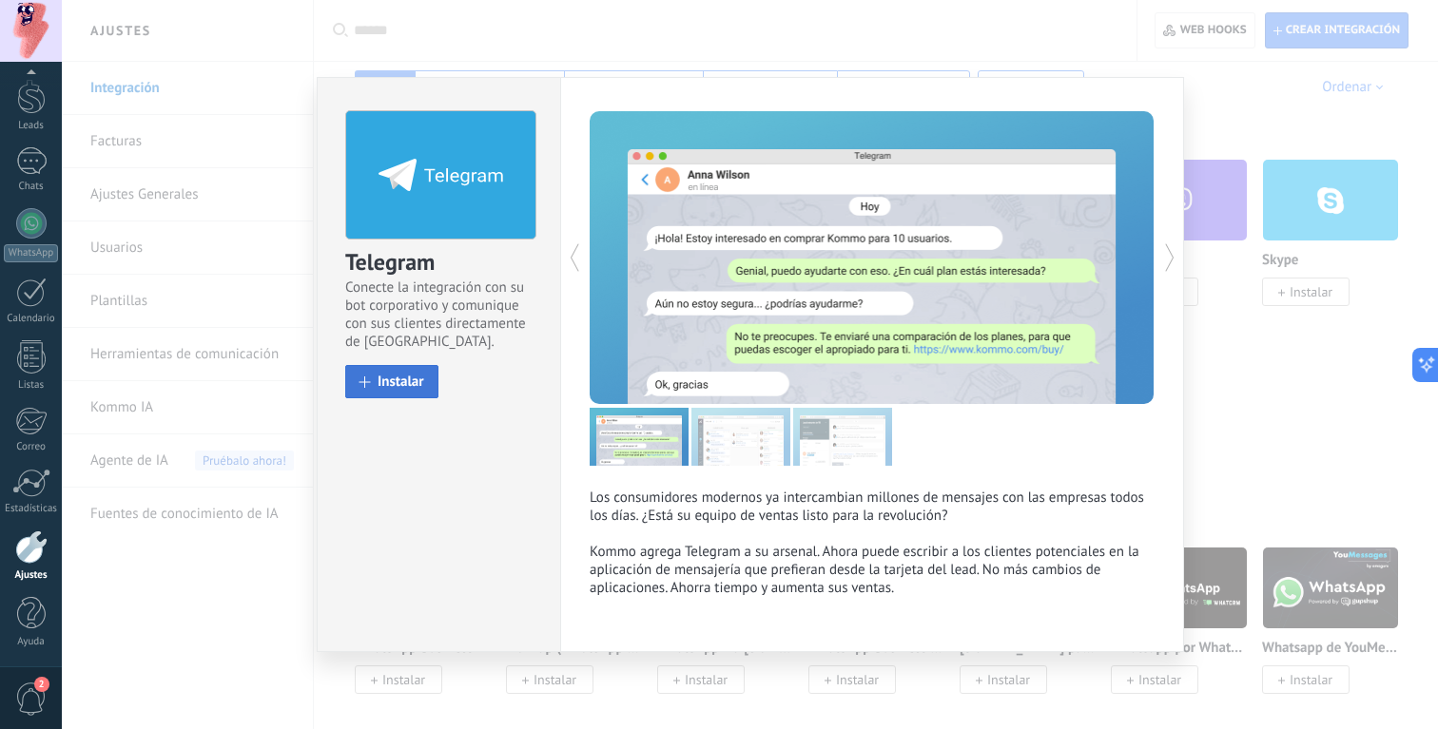
click at [414, 371] on button "Instalar" at bounding box center [391, 381] width 93 height 33
